Goal: Task Accomplishment & Management: Manage account settings

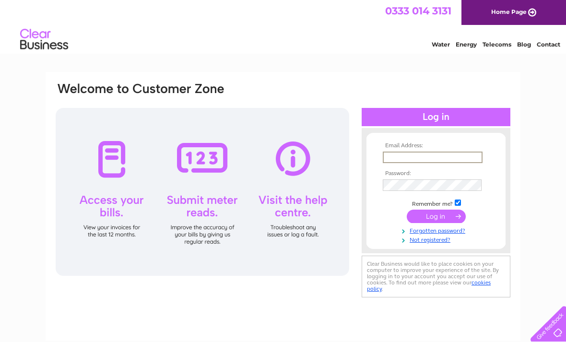
type input "Ashley@fleurandblume.com"
click at [436, 217] on input "submit" at bounding box center [436, 216] width 59 height 13
click at [442, 218] on input "submit" at bounding box center [436, 215] width 59 height 13
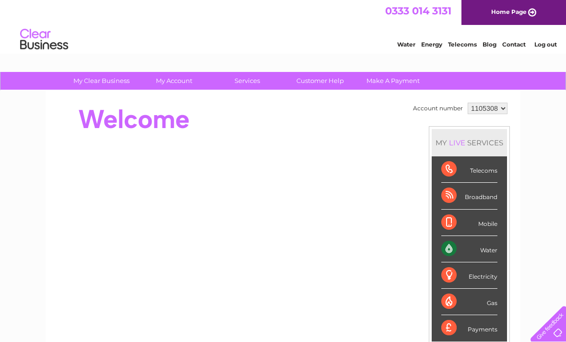
click at [397, 84] on link "Make A Payment" at bounding box center [393, 81] width 79 height 18
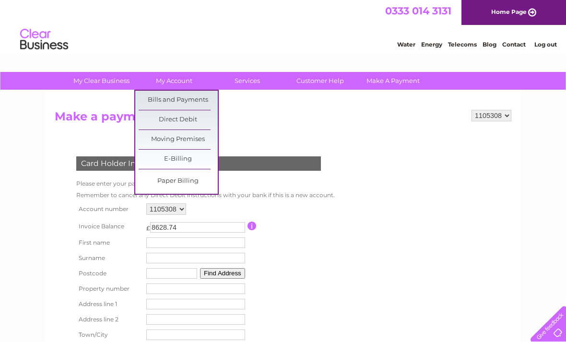
click at [196, 102] on link "Bills and Payments" at bounding box center [178, 100] width 79 height 19
